Goal: Complete application form

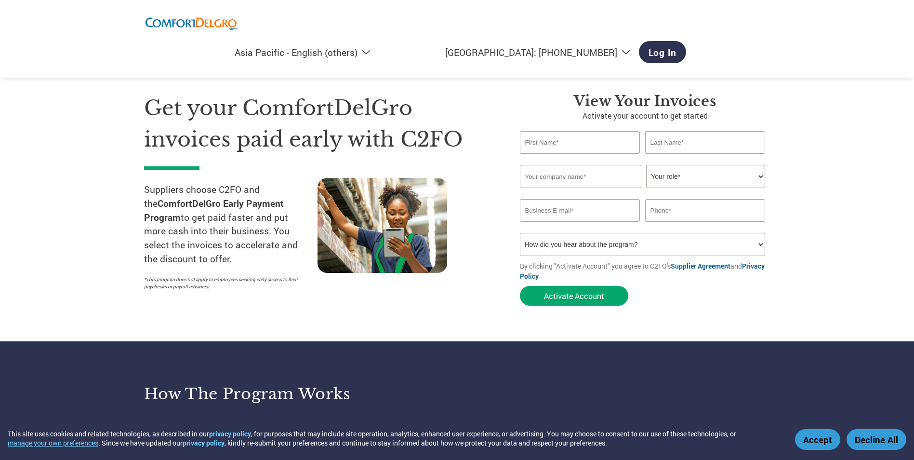
select select "en-AP"
click at [570, 140] on input "text" at bounding box center [580, 142] width 121 height 23
type input "[PERSON_NAME]"
type input "Tan"
type input "ASIAPAC TECHNOLOGY PTE. LTD."
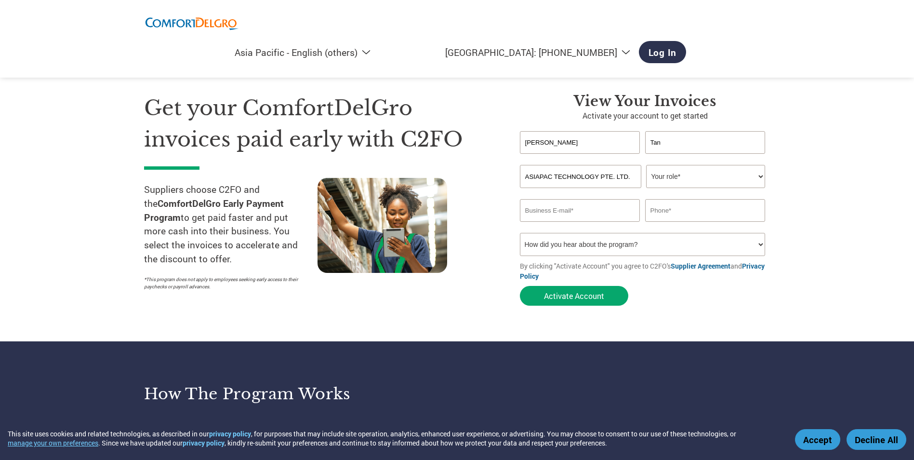
type input "[EMAIL_ADDRESS][DOMAIN_NAME]"
type input "90035733"
click at [694, 183] on select "Your role* CFO Controller Credit Manager Finance Director Treasurer CEO Preside…" at bounding box center [705, 176] width 119 height 23
select select "ACCOUNTS_RECEIVABLE"
click at [646, 165] on select "Your role* CFO Controller Credit Manager Finance Director Treasurer CEO Preside…" at bounding box center [705, 176] width 119 height 23
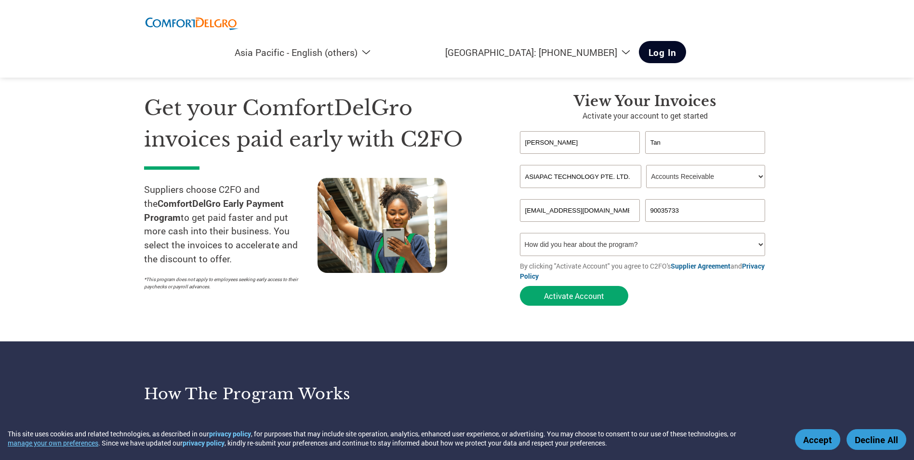
click at [687, 41] on link "Log In" at bounding box center [663, 52] width 48 height 22
